Goal: Task Accomplishment & Management: Manage account settings

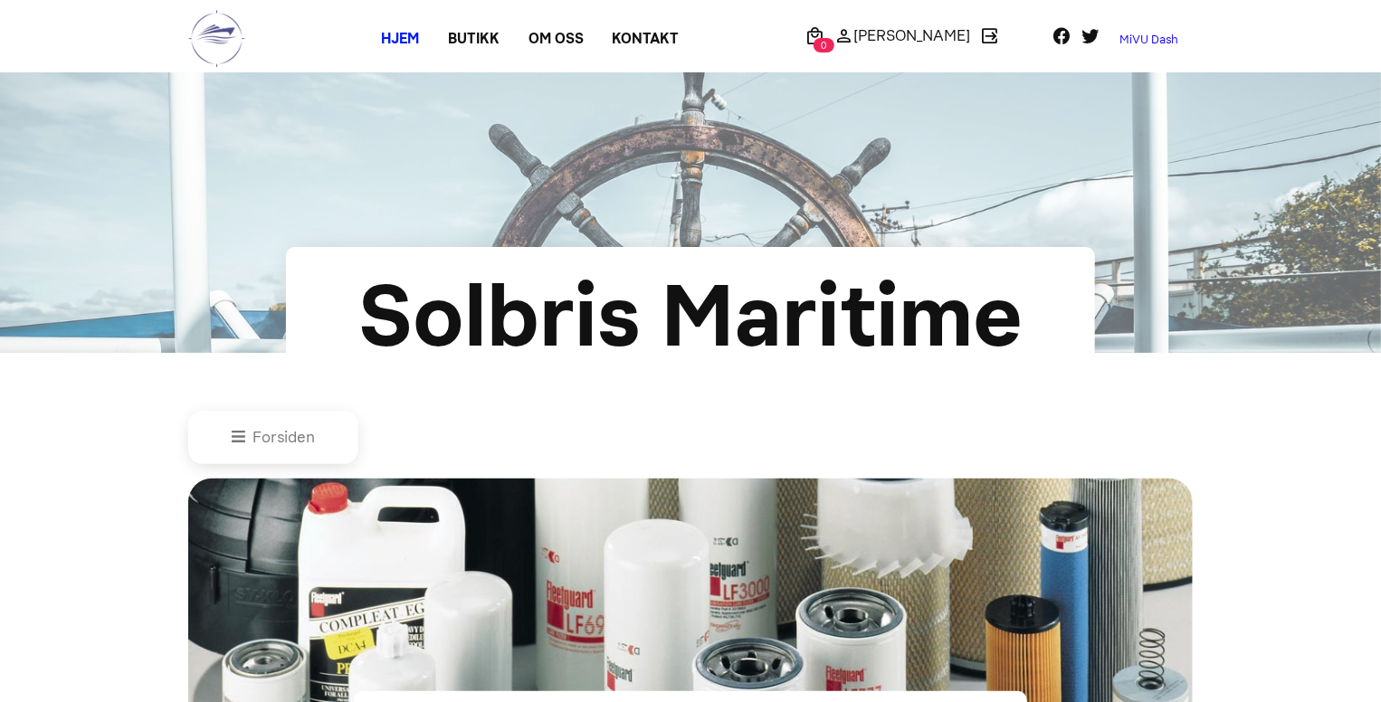
click at [1126, 43] on link "MiVU Dash" at bounding box center [1149, 39] width 88 height 29
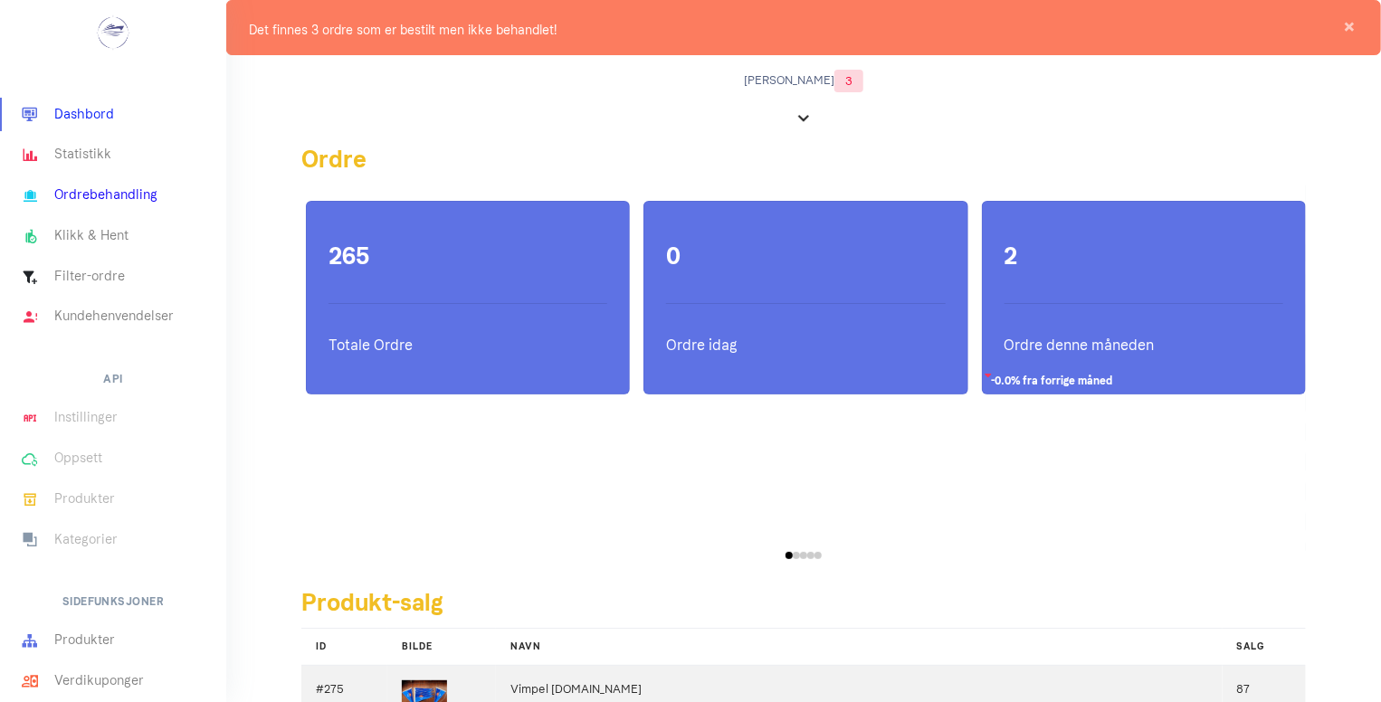
click at [58, 198] on link "Ordrebehandling" at bounding box center [113, 196] width 226 height 41
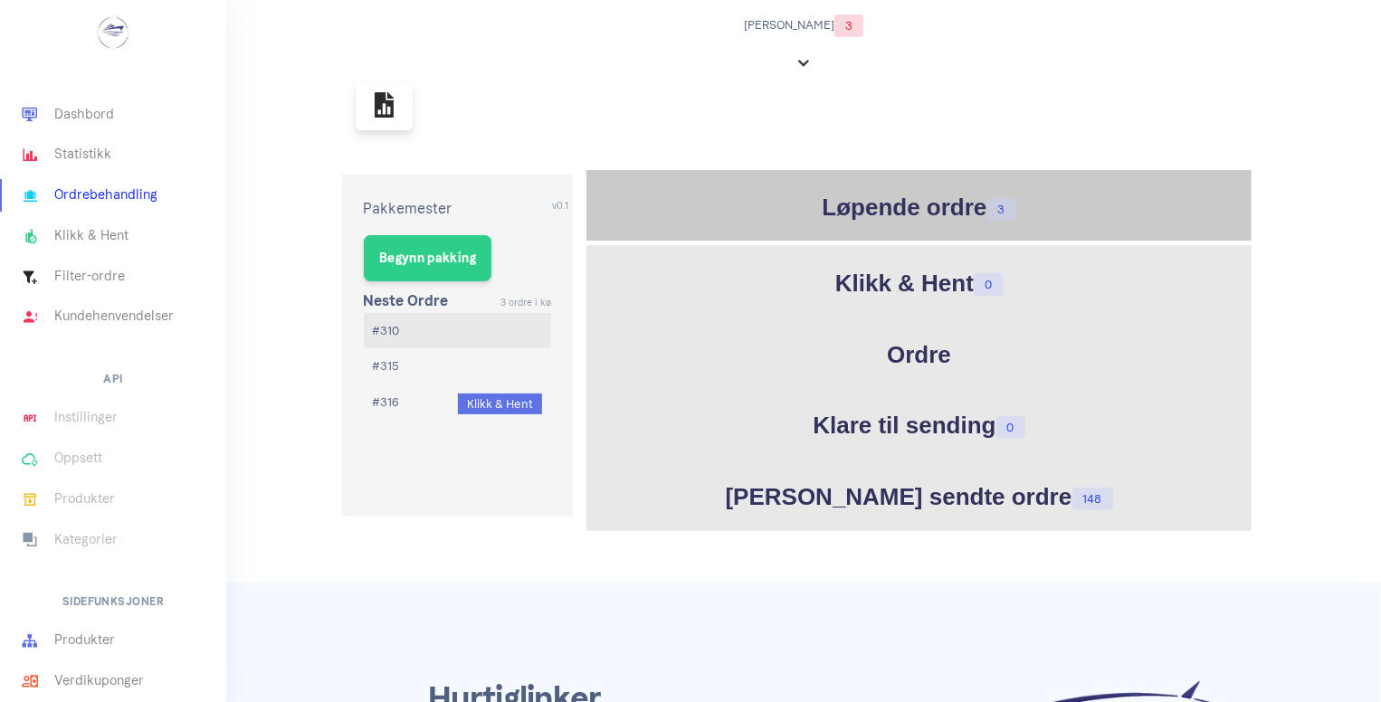
click at [888, 207] on h1 "Løpende ordre 3" at bounding box center [919, 207] width 657 height 35
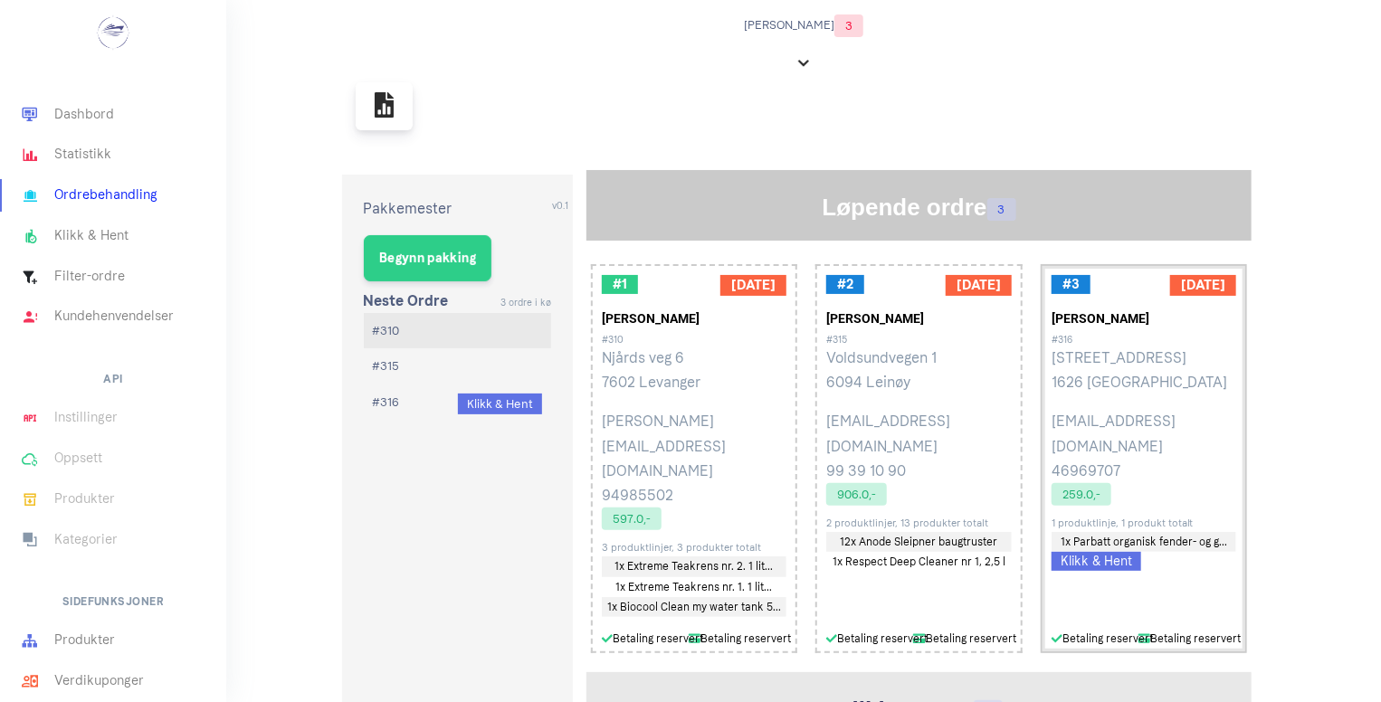
click at [1096, 364] on p "Bergerveien 30 1626 [GEOGRAPHIC_DATA]" at bounding box center [1143, 370] width 185 height 49
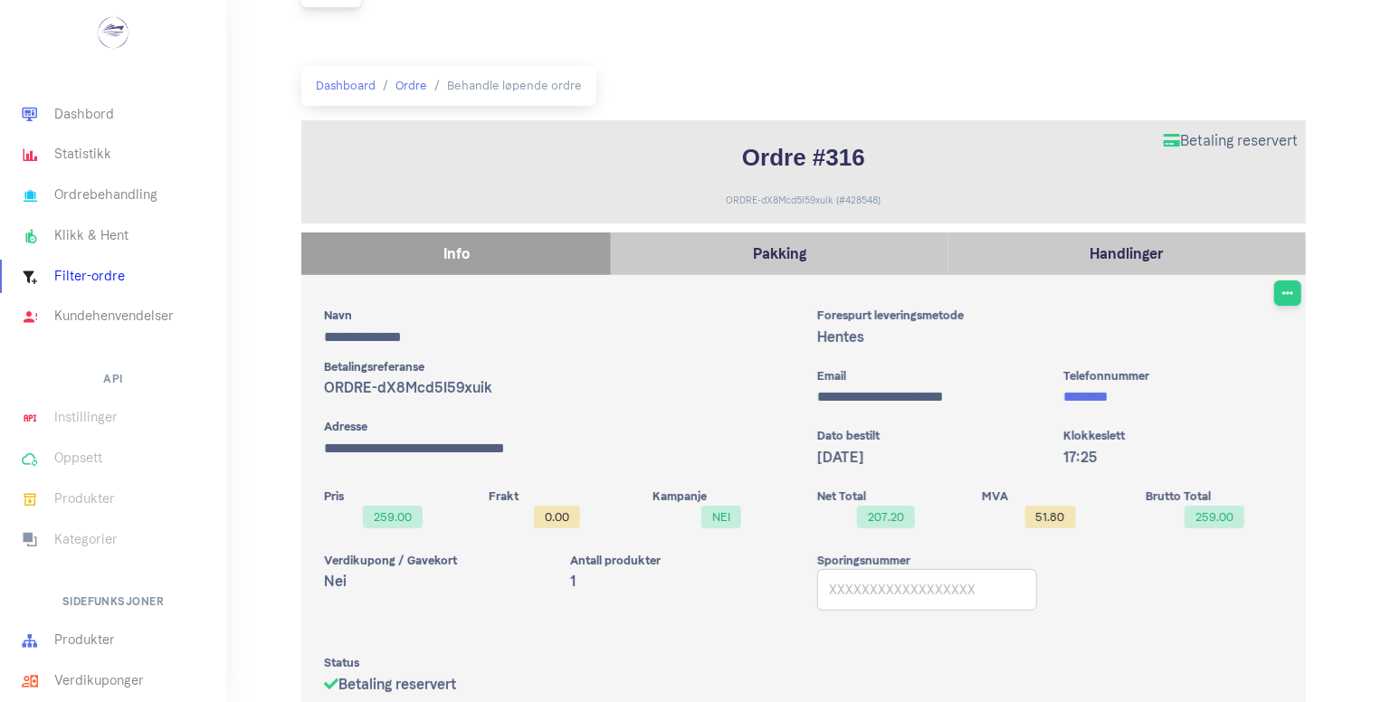
scroll to position [80, 0]
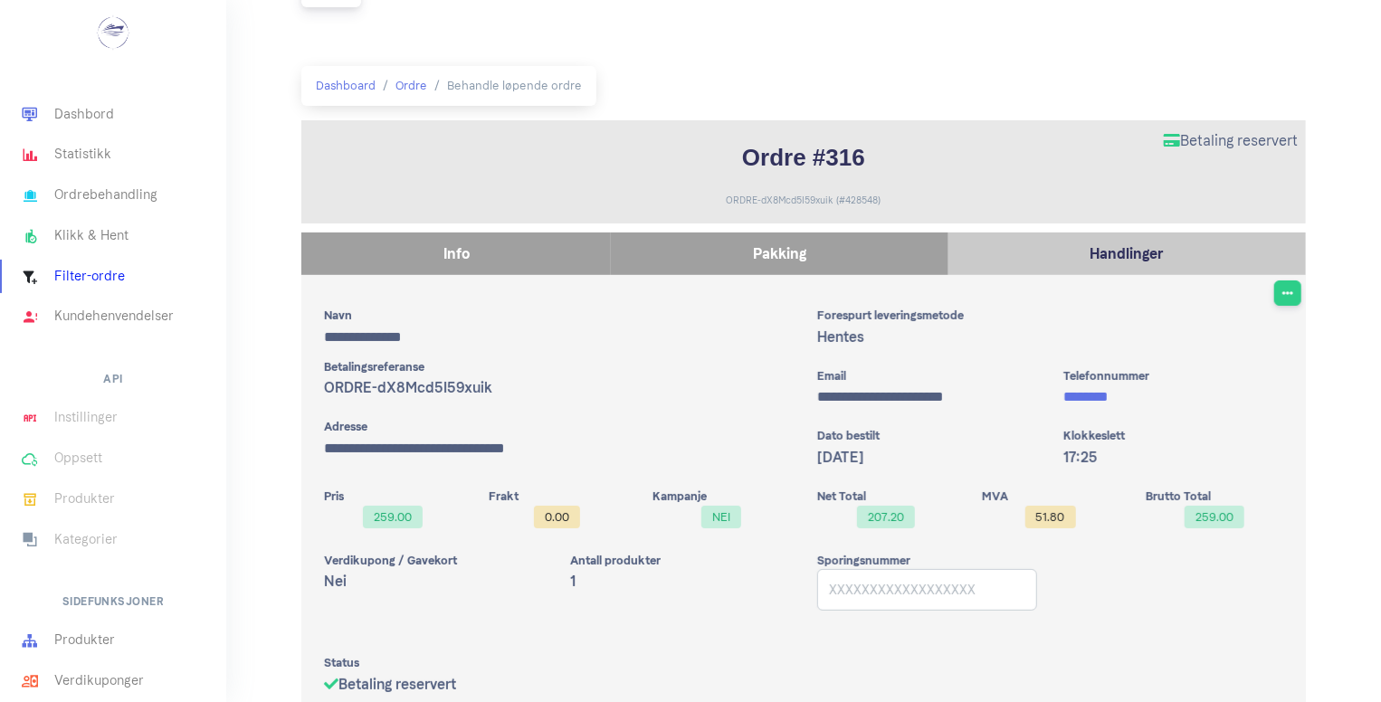
click at [798, 263] on p "Pakking" at bounding box center [779, 254] width 318 height 24
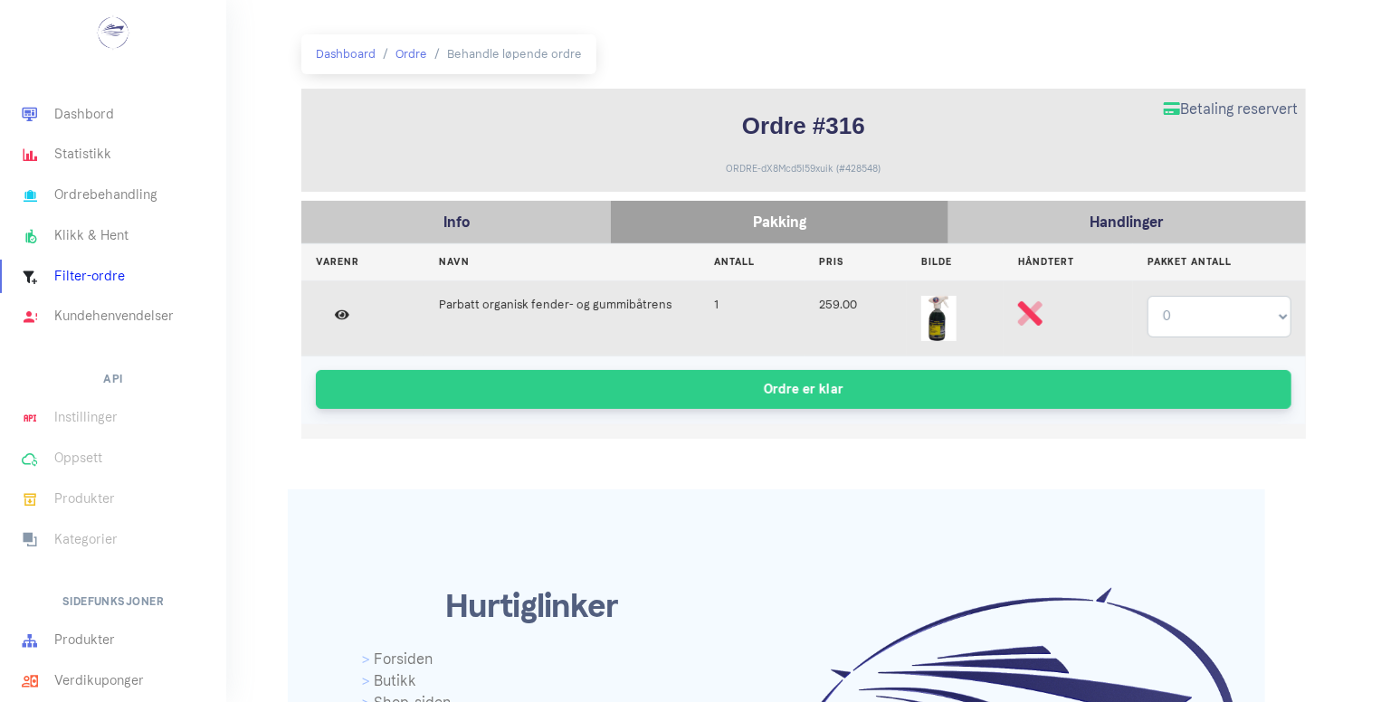
scroll to position [92, 0]
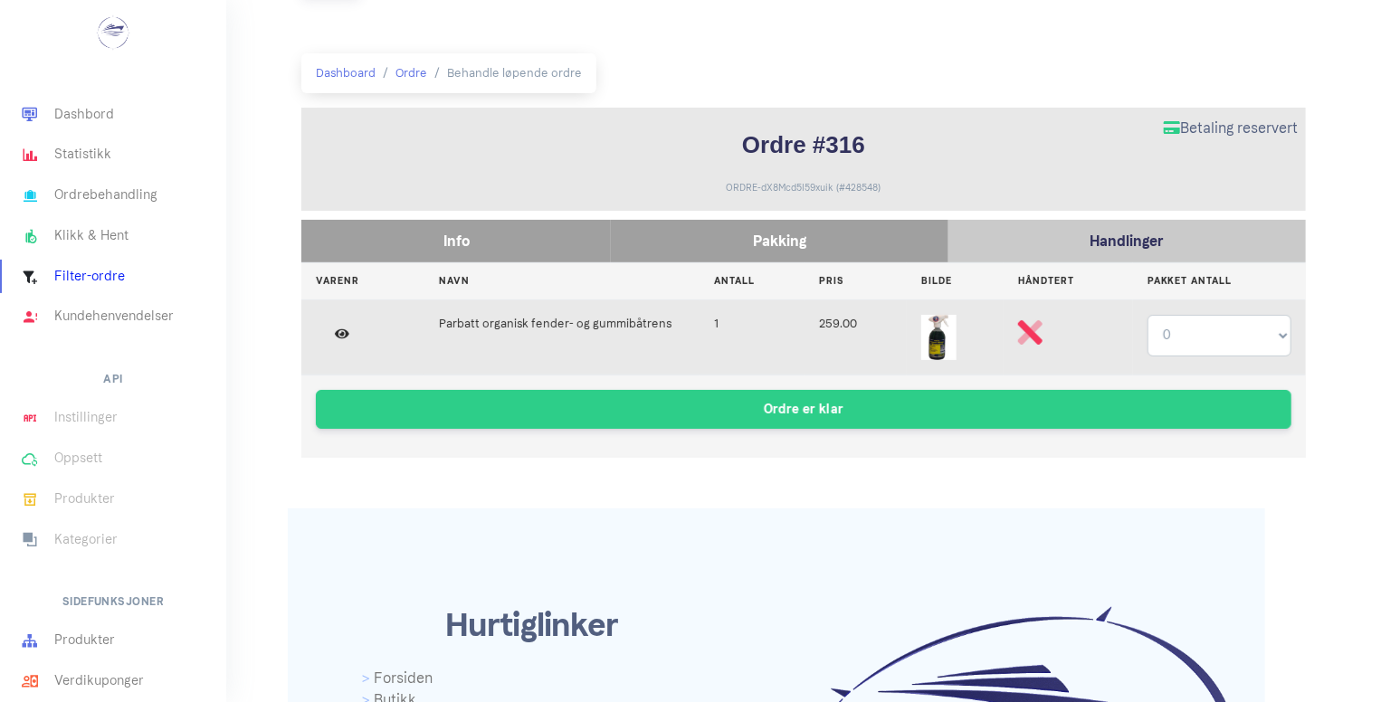
click at [393, 235] on p "Info" at bounding box center [455, 241] width 291 height 24
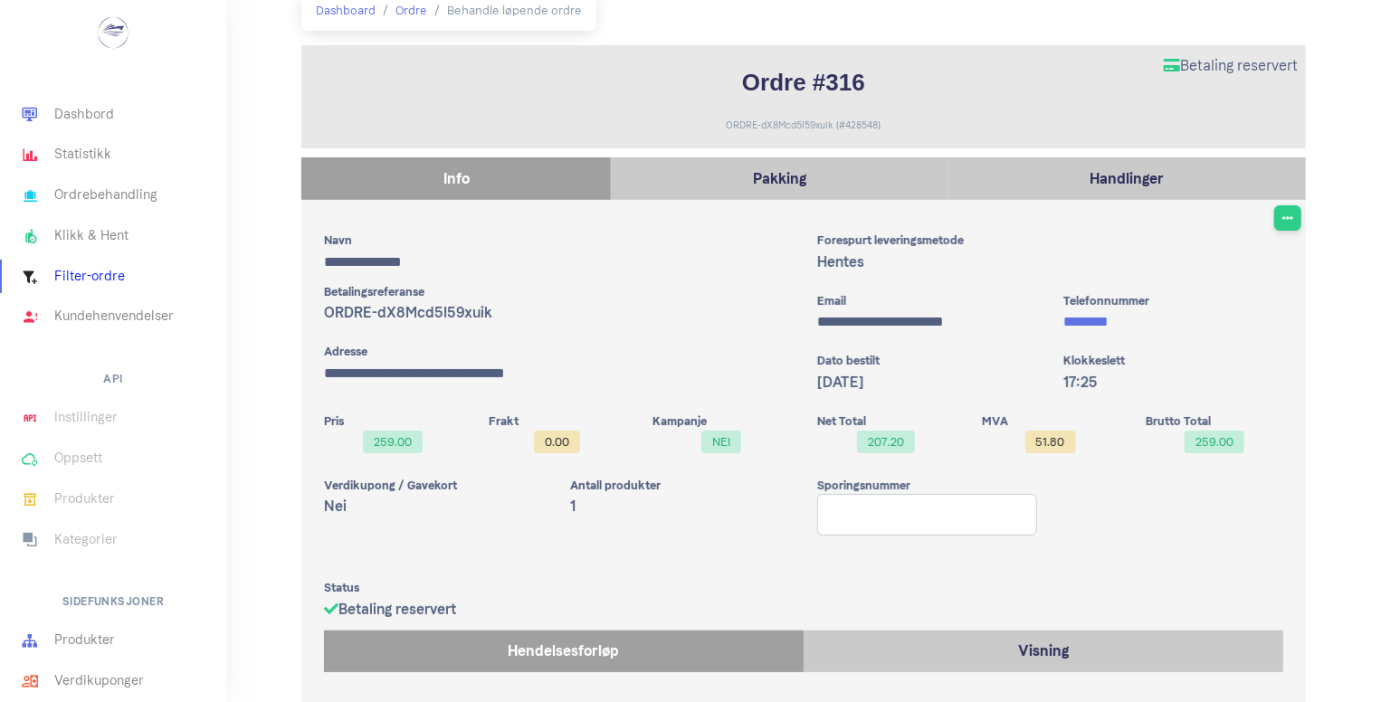
scroll to position [152, 0]
